Goal: Information Seeking & Learning: Learn about a topic

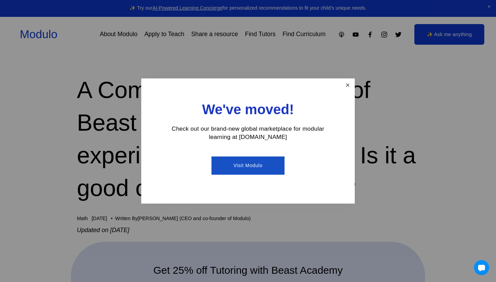
click at [346, 85] on link "Close" at bounding box center [348, 86] width 12 height 12
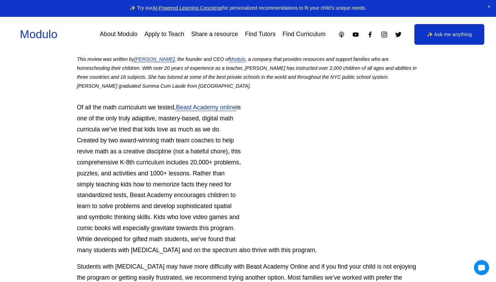
scroll to position [428, 0]
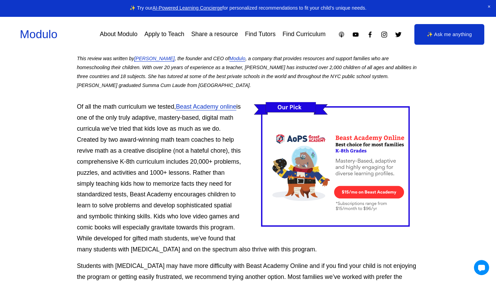
click at [227, 103] on link "Beast Academy online" at bounding box center [206, 106] width 60 height 7
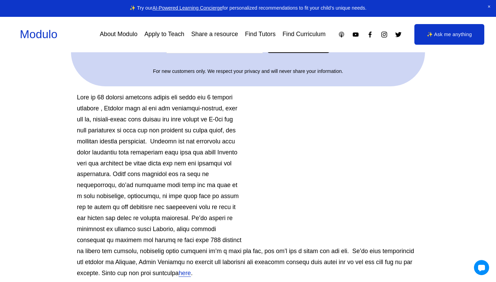
scroll to position [290, 0]
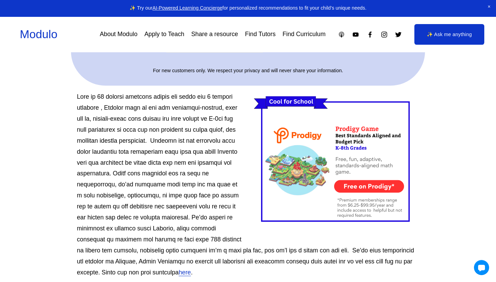
click at [146, 174] on p "here ." at bounding box center [248, 185] width 342 height 187
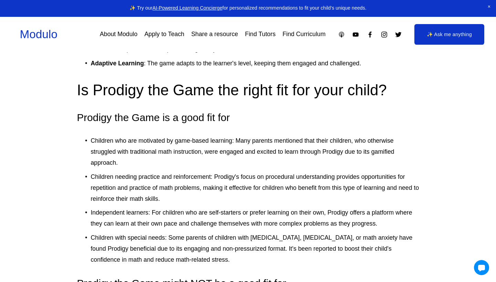
scroll to position [1723, 0]
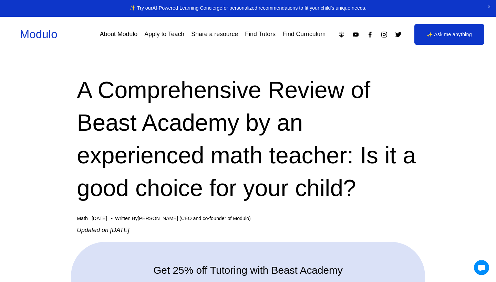
click at [110, 38] on link "About Modulo" at bounding box center [119, 34] width 38 height 12
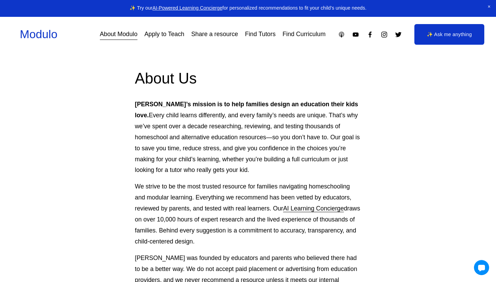
scroll to position [18, 0]
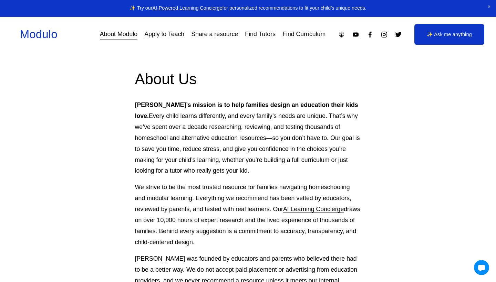
click at [146, 201] on p "We strive to be the most trusted resource for families navigating homeschooling…" at bounding box center [248, 215] width 226 height 66
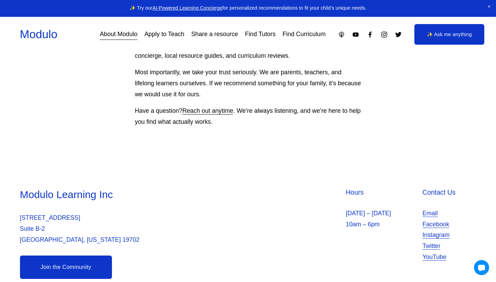
scroll to position [619, 0]
click at [174, 36] on link "Apply to Teach" at bounding box center [164, 34] width 40 height 12
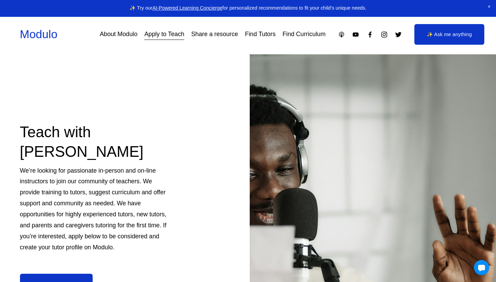
click at [292, 35] on link "Find Curriculum" at bounding box center [303, 34] width 43 height 12
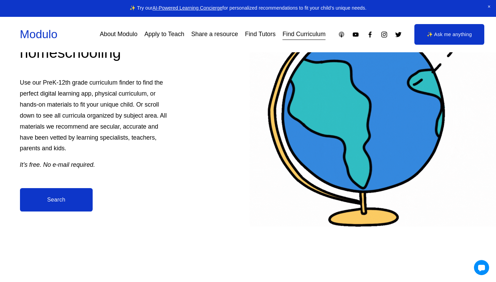
scroll to position [101, 0]
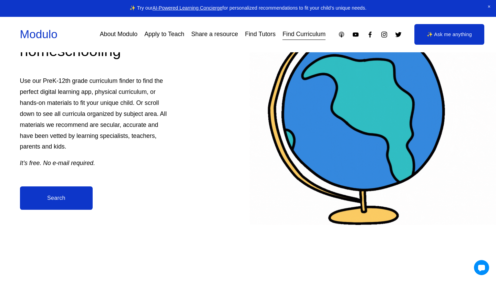
click at [80, 199] on link "Search" at bounding box center [56, 198] width 73 height 23
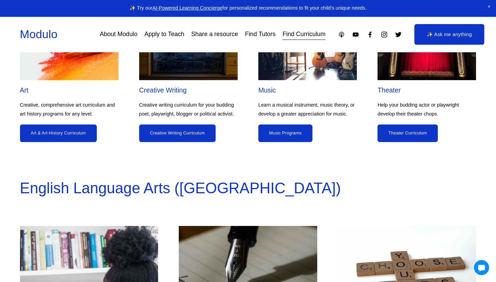
scroll to position [817, 0]
